Goal: Find specific page/section

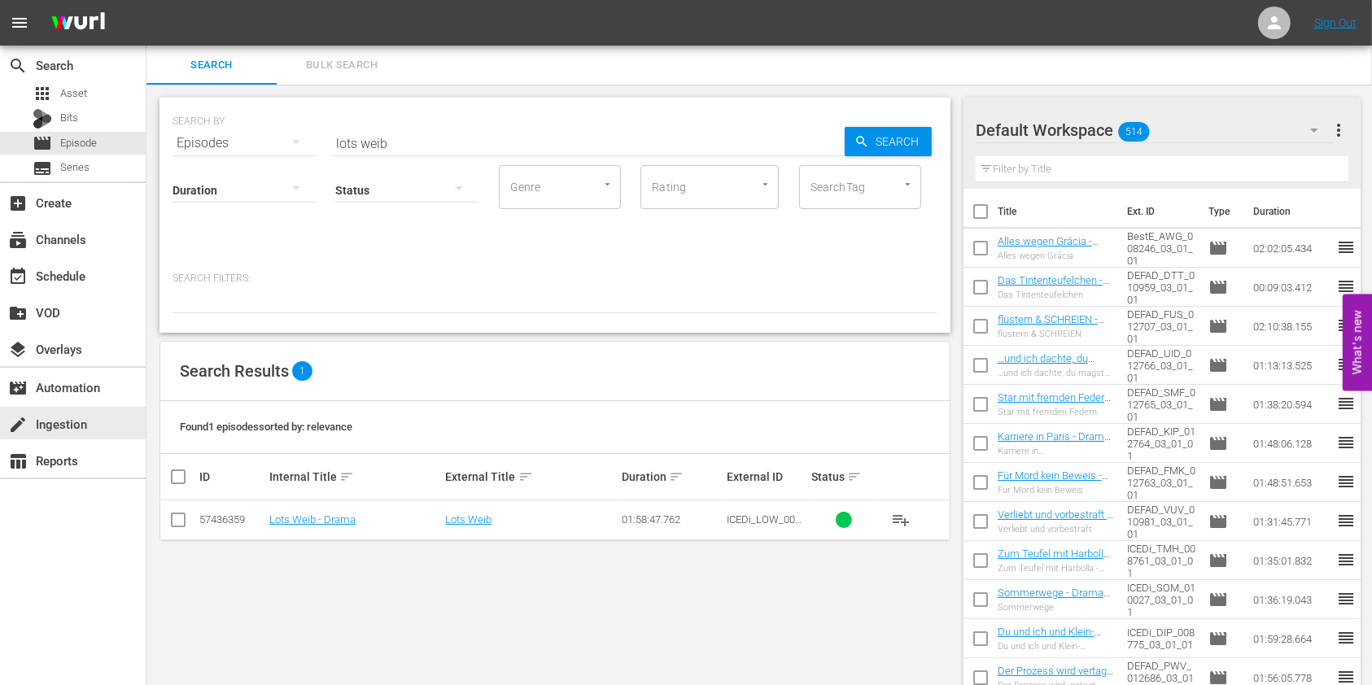
click at [99, 431] on div "create Ingestion" at bounding box center [73, 423] width 146 height 33
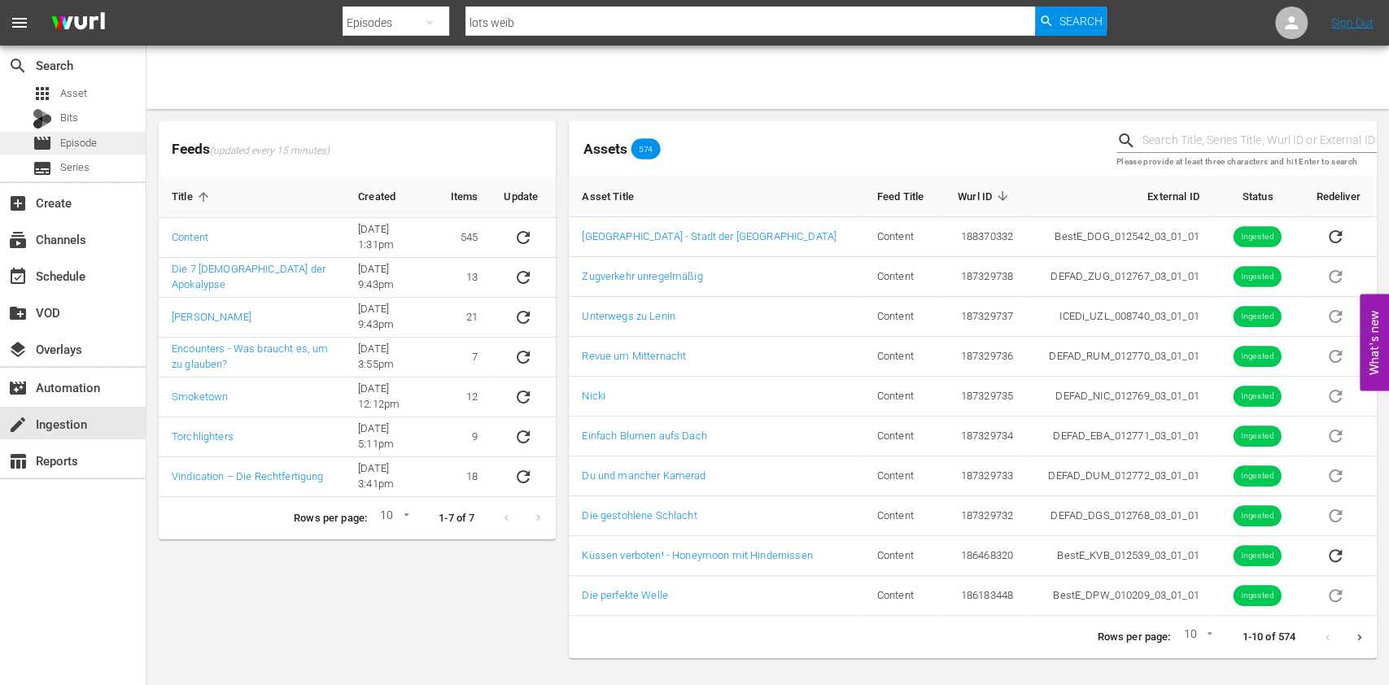
click at [74, 153] on div "movie Episode" at bounding box center [65, 143] width 64 height 23
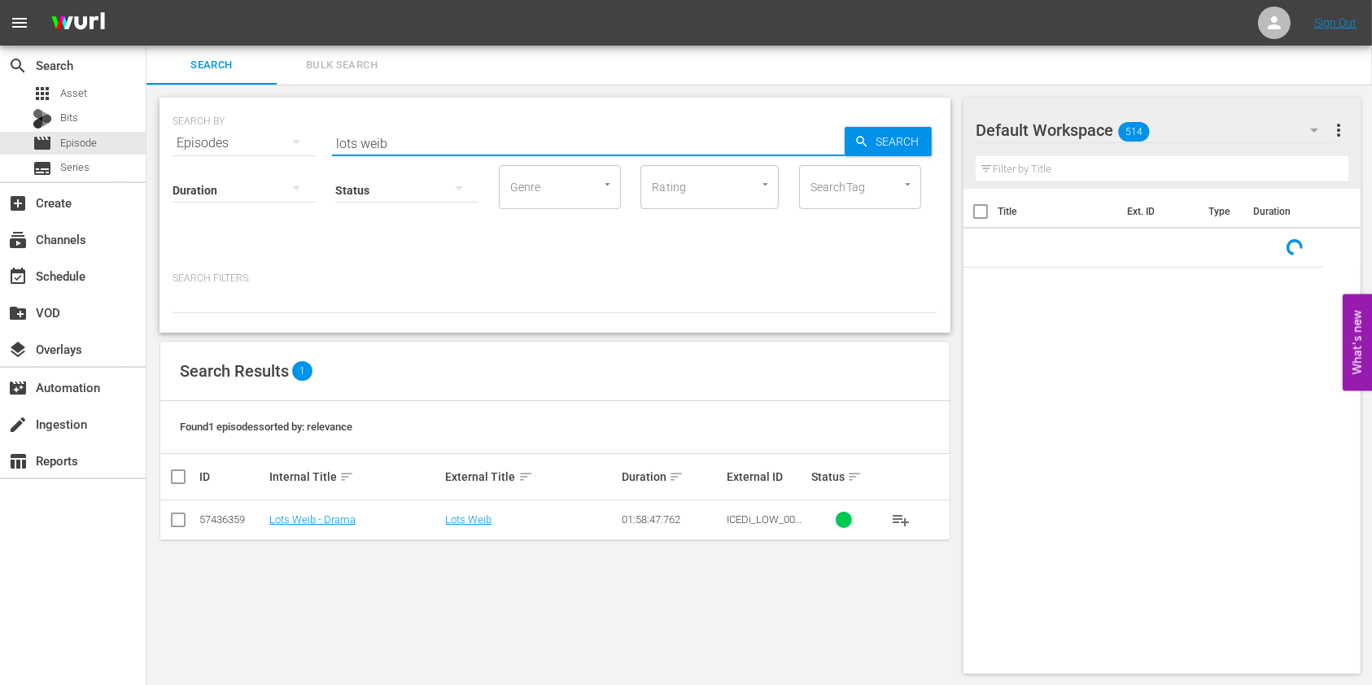
drag, startPoint x: 435, startPoint y: 146, endPoint x: 245, endPoint y: 137, distance: 190.6
click at [245, 137] on div "SEARCH BY Search By Episodes Search ID, Title, Description, Keywords, or Catego…" at bounding box center [554, 133] width 765 height 59
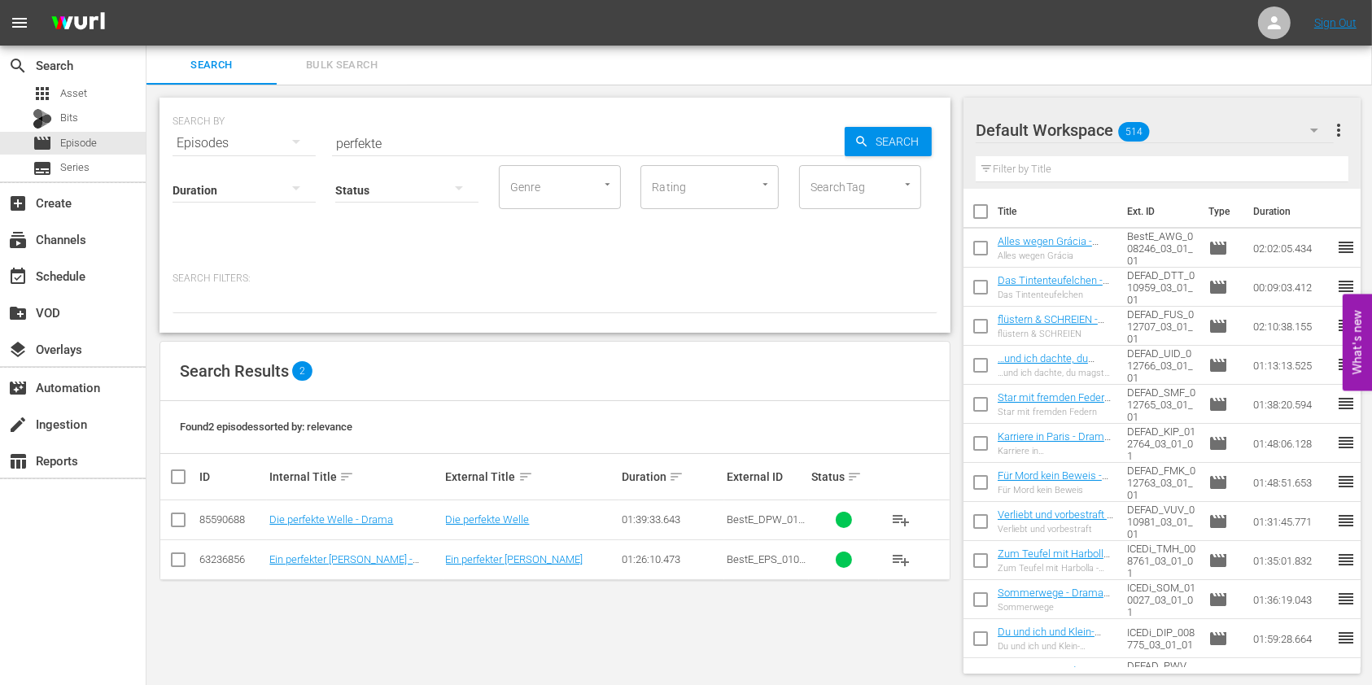
click at [363, 511] on td "Die perfekte Welle - Drama" at bounding box center [355, 520] width 176 height 40
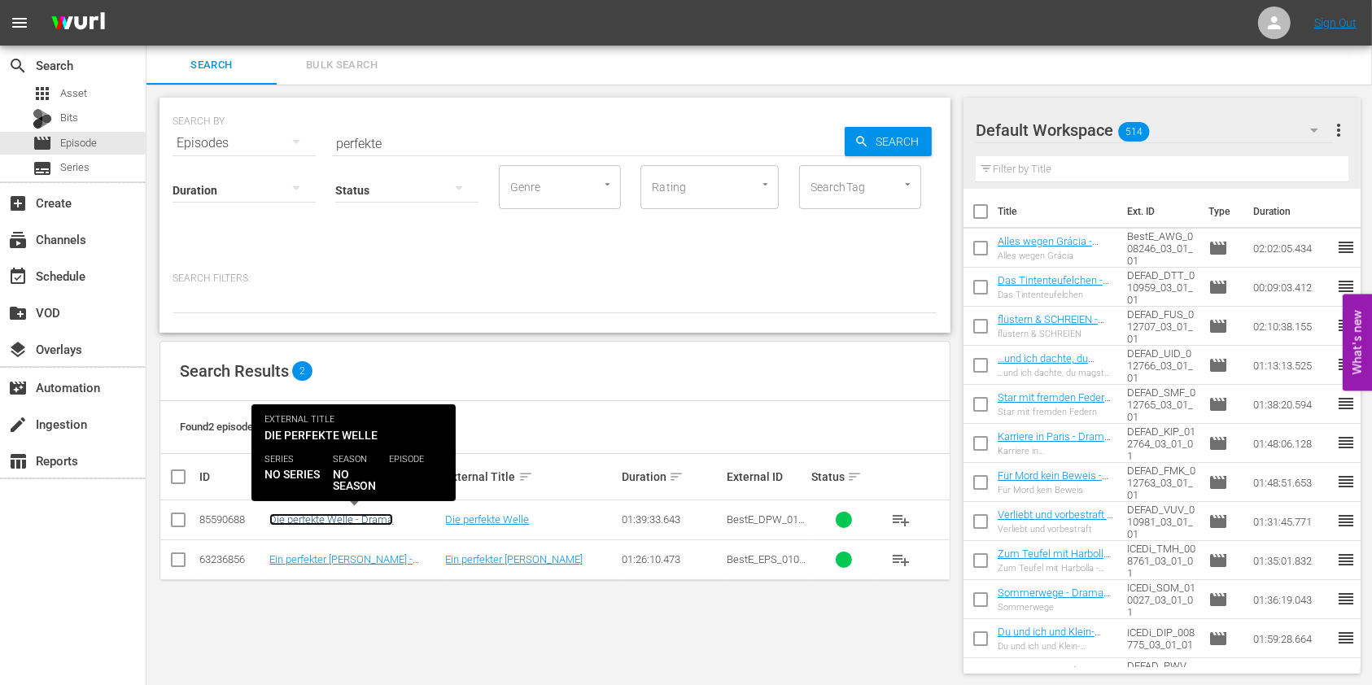
click at [365, 524] on link "Die perfekte Welle - Drama" at bounding box center [331, 519] width 124 height 12
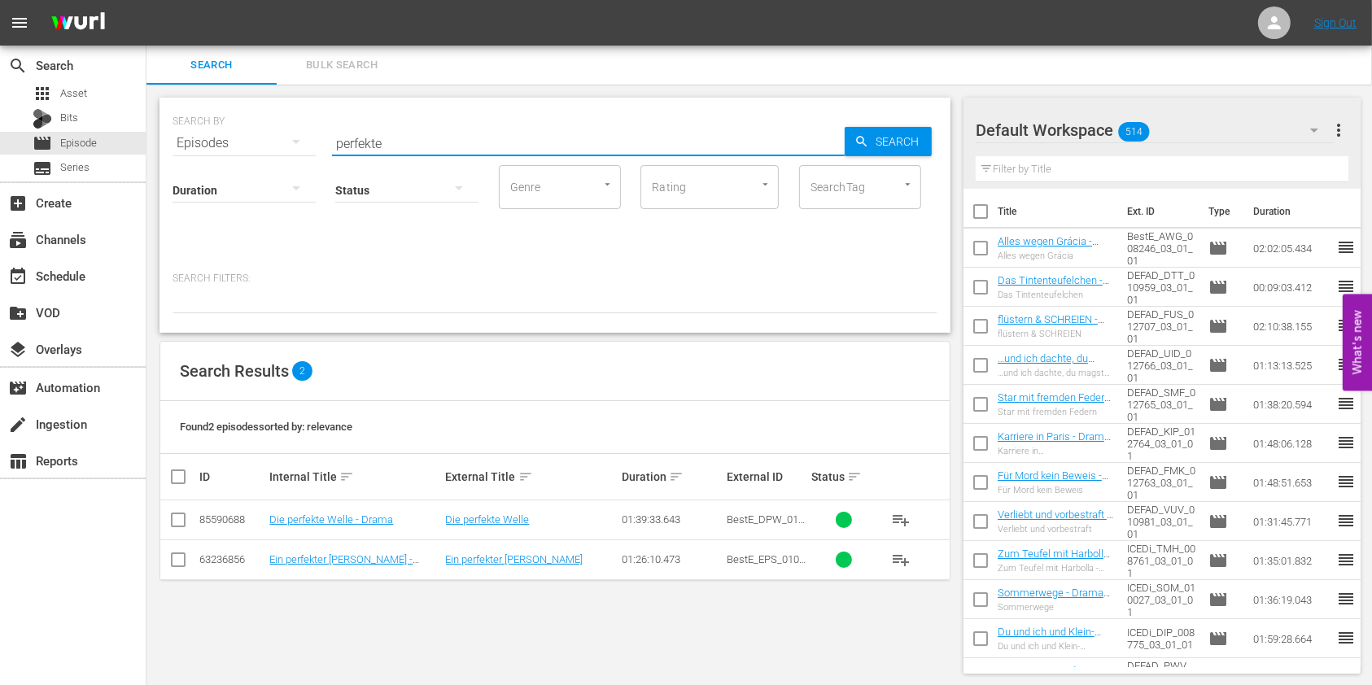
click at [480, 131] on input "perfekte" at bounding box center [588, 143] width 513 height 39
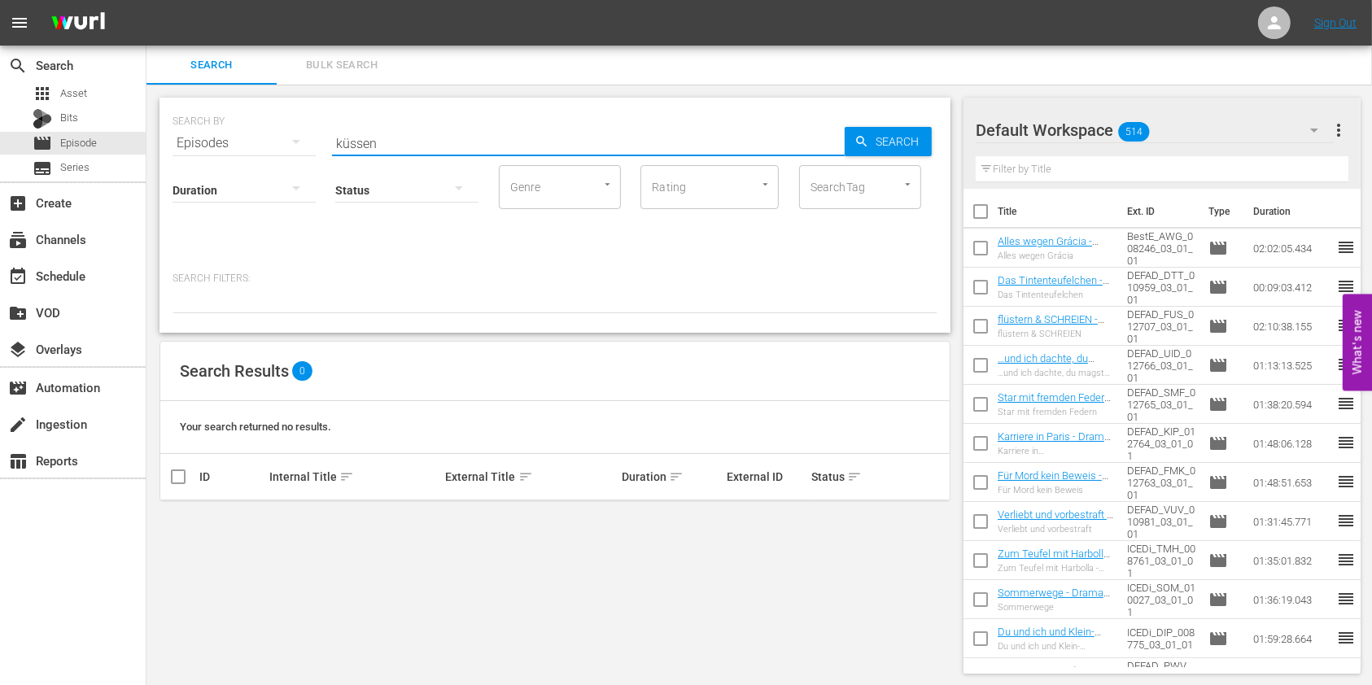
drag, startPoint x: 379, startPoint y: 146, endPoint x: 308, endPoint y: 133, distance: 72.9
click at [308, 133] on div "SEARCH BY Search By Episodes Search ID, Title, Description, Keywords, or Catego…" at bounding box center [554, 133] width 765 height 59
type input "dogtown"
click at [74, 138] on span "Episode" at bounding box center [78, 143] width 37 height 16
click at [83, 429] on div "create Ingestion" at bounding box center [45, 421] width 91 height 15
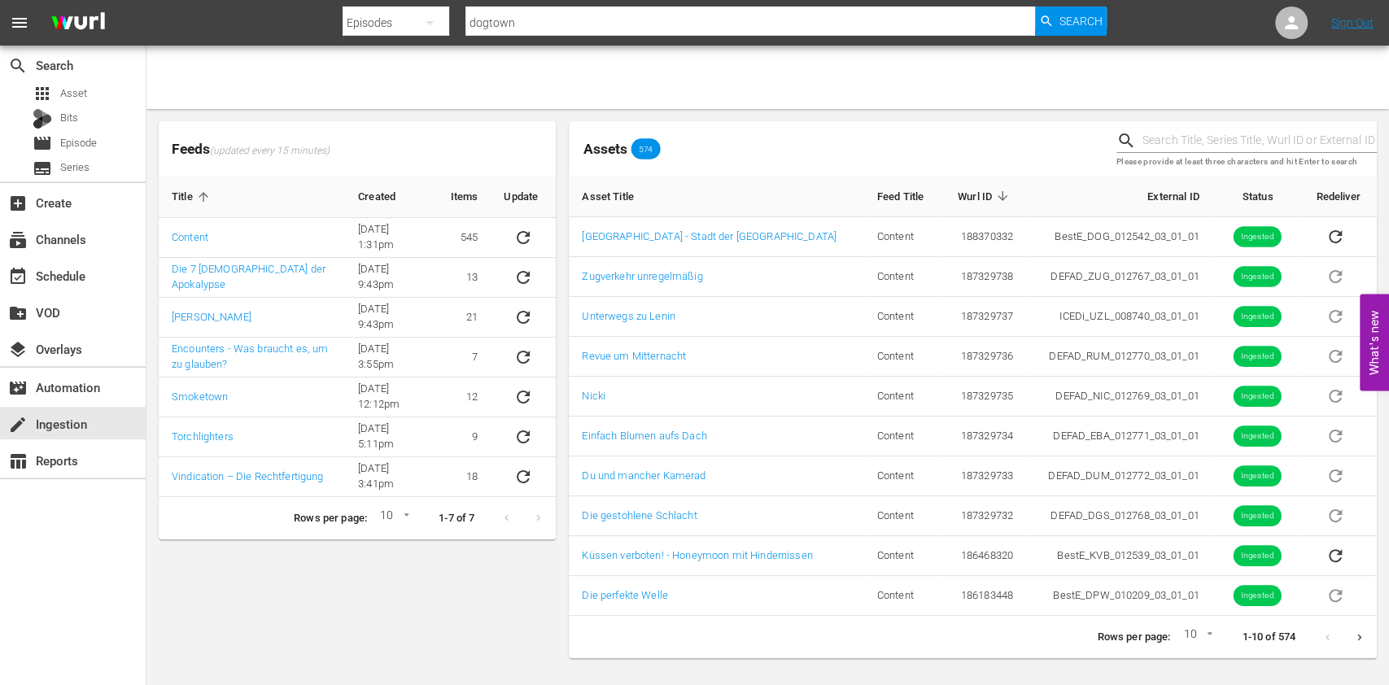
click at [1356, 636] on icon "Next page" at bounding box center [1359, 637] width 12 height 12
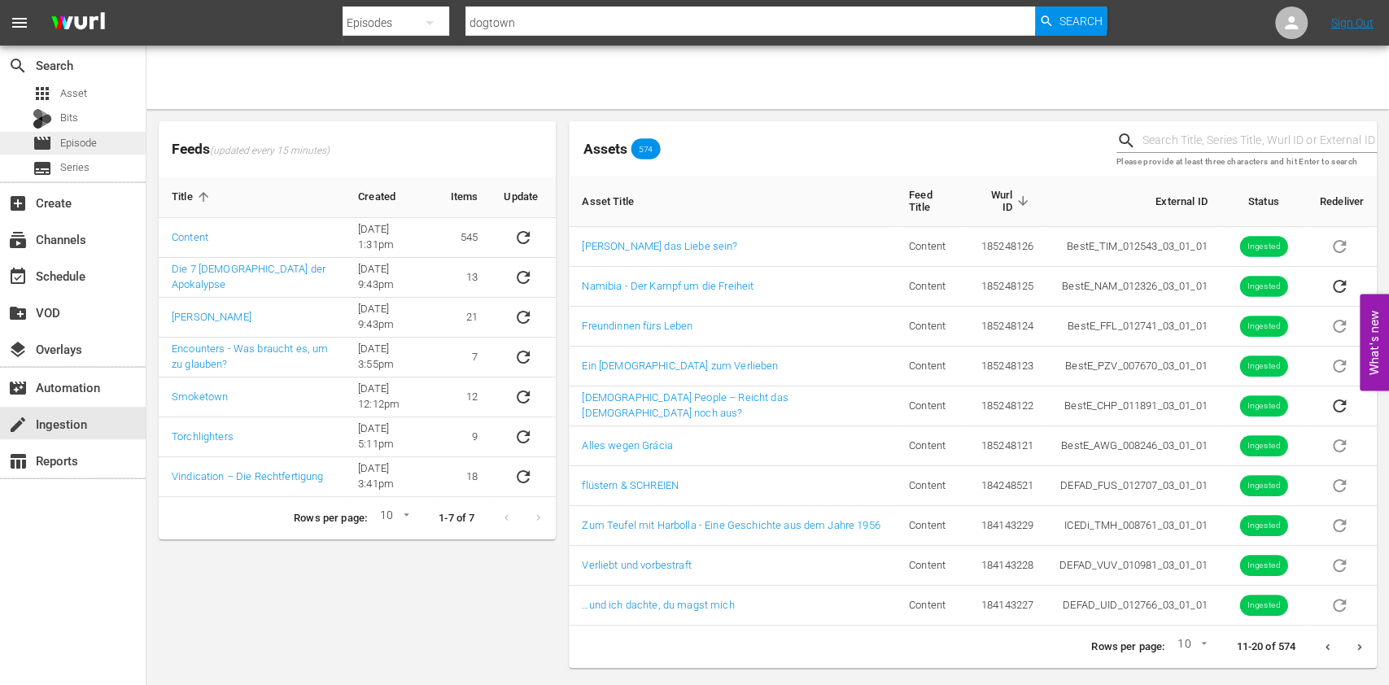
click at [95, 138] on span "Episode" at bounding box center [78, 143] width 37 height 16
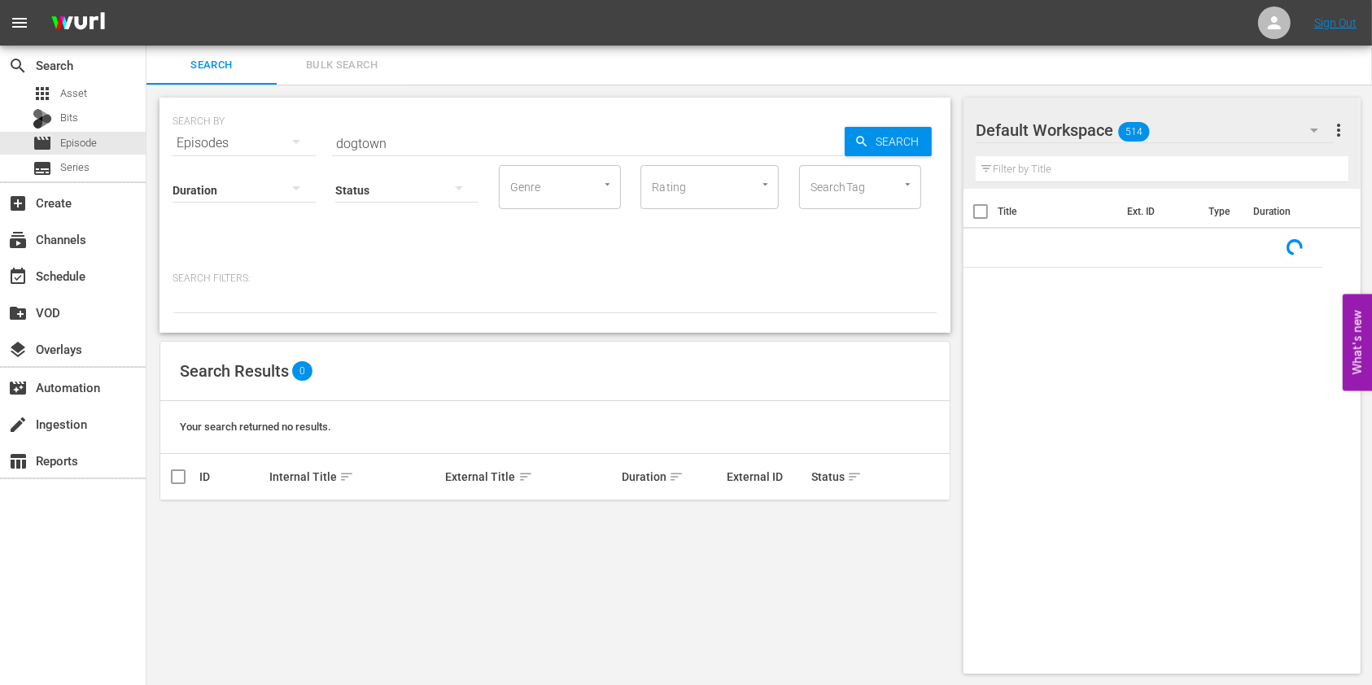
click at [543, 128] on input "dogtown" at bounding box center [588, 143] width 513 height 39
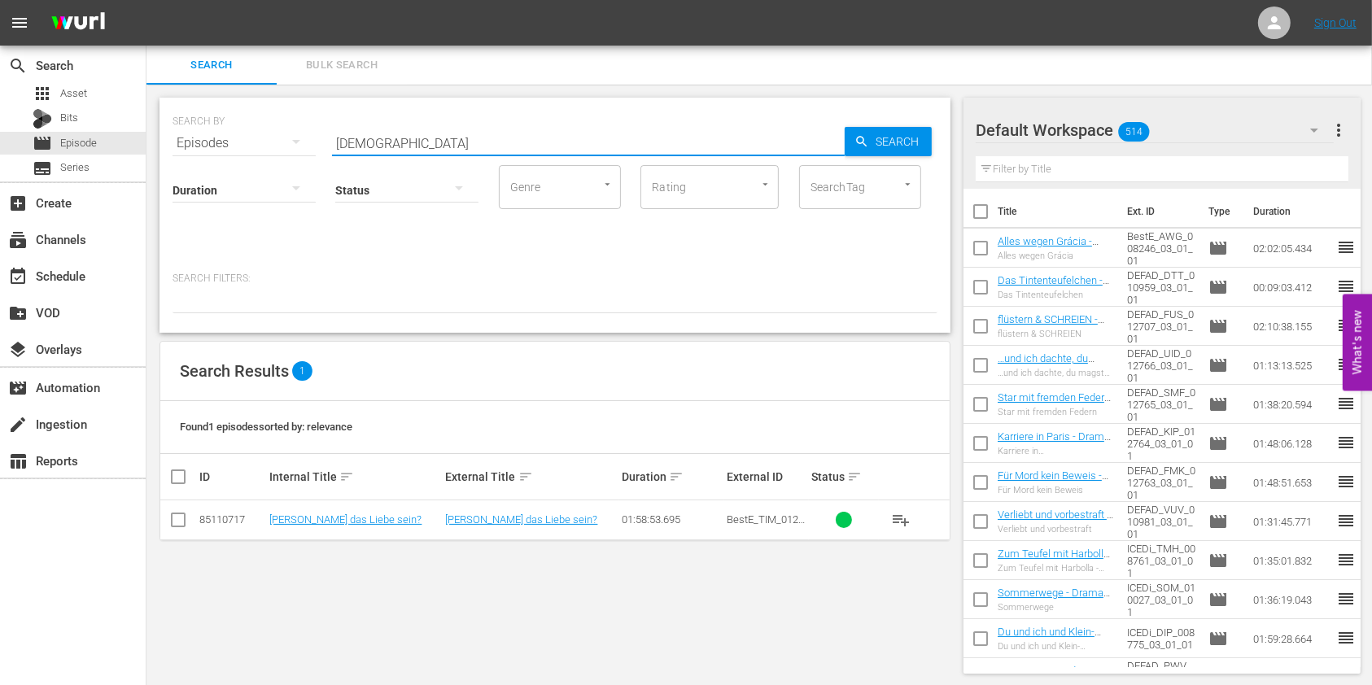
type input "pastor"
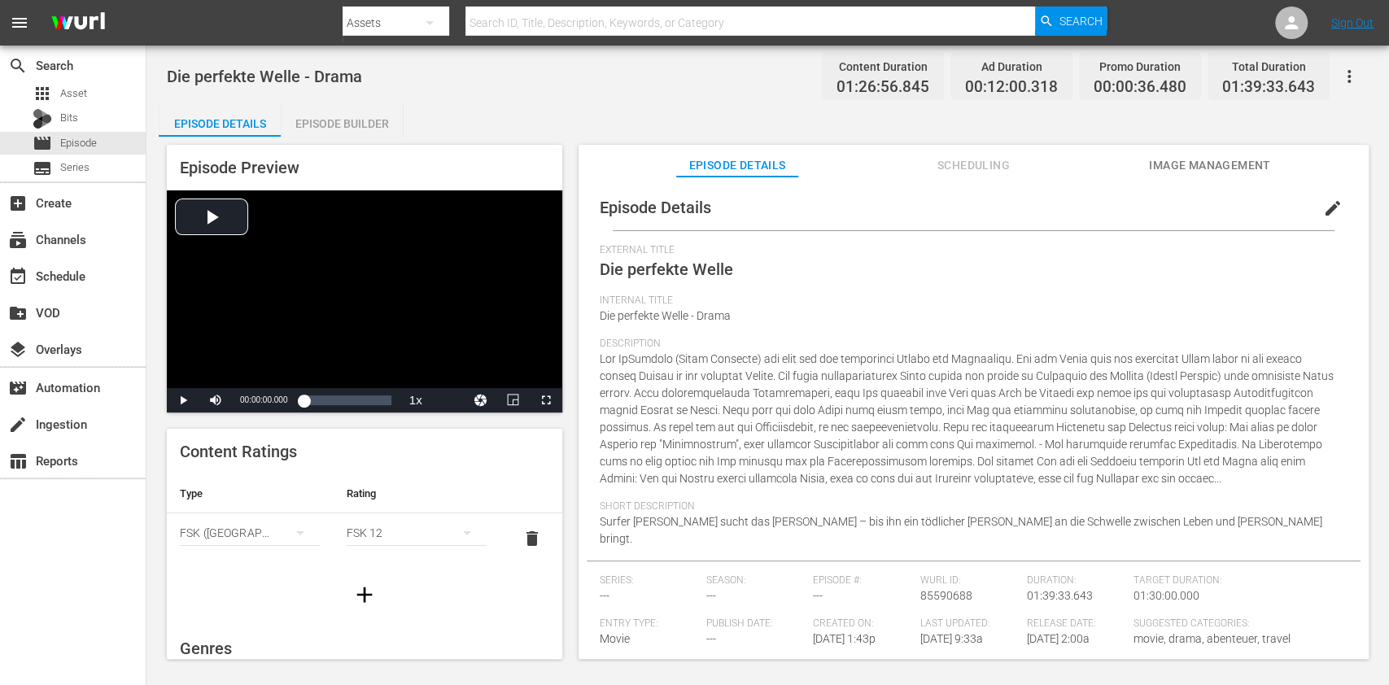
click at [977, 164] on span "Scheduling" at bounding box center [973, 165] width 122 height 20
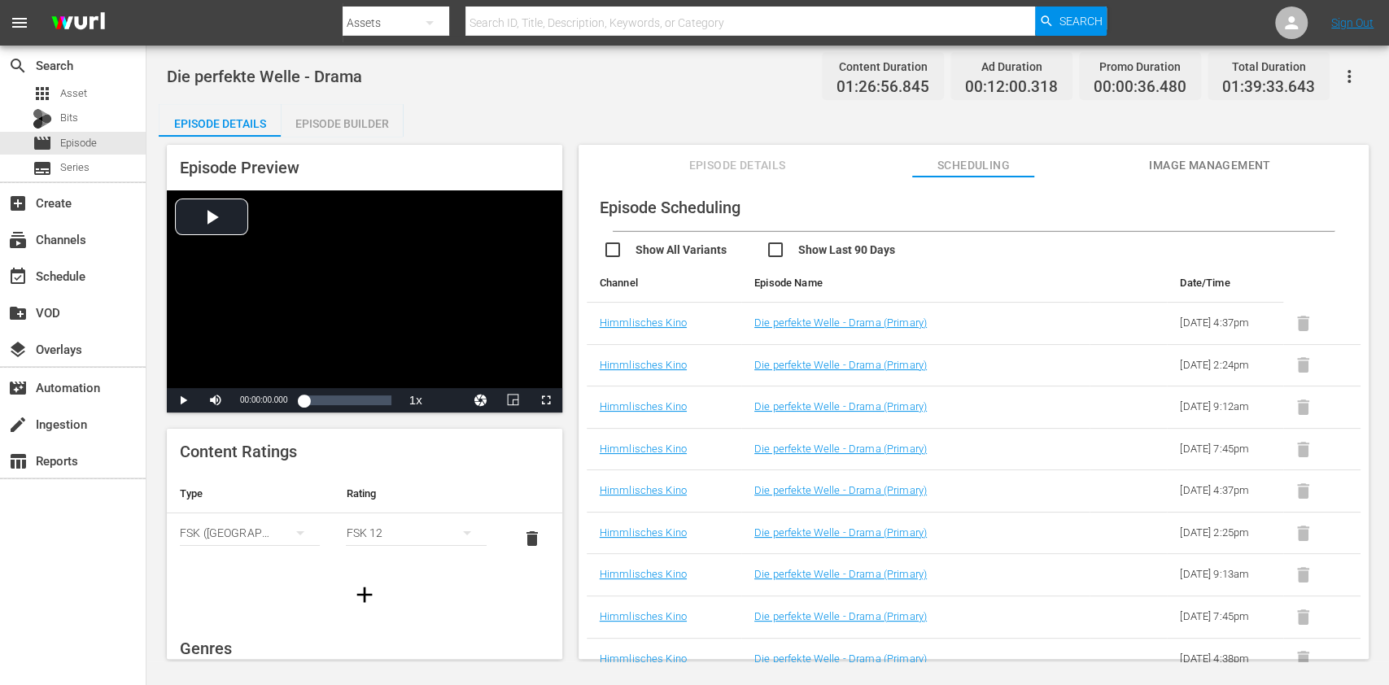
scroll to position [347, 0]
